Goal: Task Accomplishment & Management: Complete application form

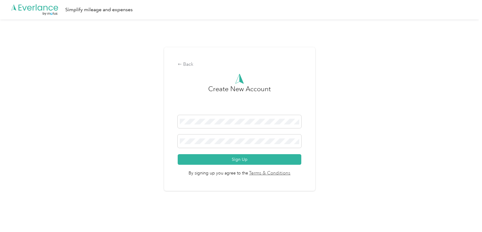
click at [213, 104] on h3 "Create New Account" at bounding box center [239, 99] width 63 height 31
click at [206, 117] on span at bounding box center [239, 121] width 123 height 13
click at [341, 80] on div "Back Create New Account Sign Up By signing up you agree to the Terms & Conditio…" at bounding box center [239, 121] width 479 height 204
drag, startPoint x: 204, startPoint y: 118, endPoint x: 126, endPoint y: 117, distance: 78.6
click at [130, 117] on div "Back Create New Account Sign Up By signing up you agree to the Terms & Conditio…" at bounding box center [239, 121] width 479 height 204
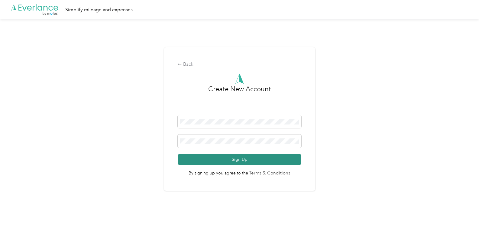
click at [202, 159] on button "Sign Up" at bounding box center [239, 159] width 123 height 11
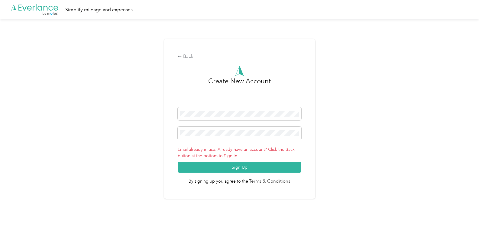
drag, startPoint x: 368, startPoint y: 89, endPoint x: 360, endPoint y: 64, distance: 26.6
click at [364, 77] on div "Back Create New Account Email already in use. Already have an account? Click th…" at bounding box center [239, 121] width 479 height 204
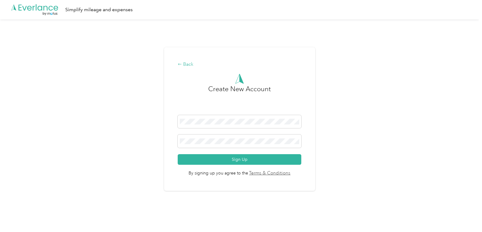
click at [189, 65] on div "Back" at bounding box center [239, 64] width 123 height 7
